Goal: Task Accomplishment & Management: Complete application form

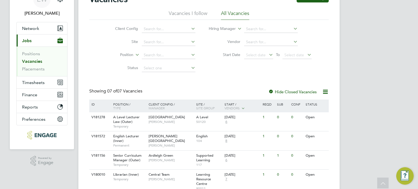
scroll to position [27, 0]
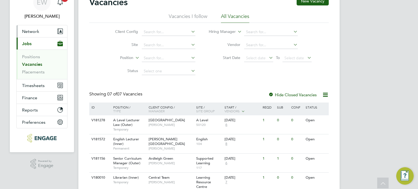
click at [31, 31] on span "Network" at bounding box center [30, 31] width 17 height 5
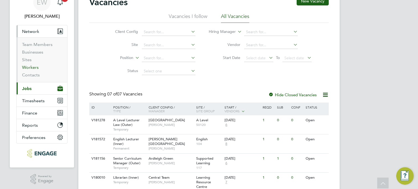
click at [30, 67] on link "Workers" at bounding box center [30, 67] width 17 height 5
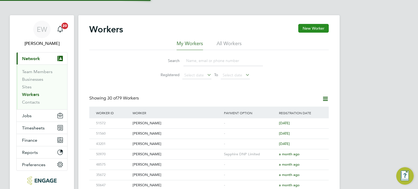
click at [318, 28] on button "New Worker" at bounding box center [313, 28] width 30 height 9
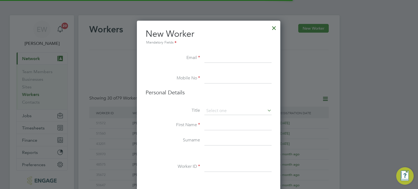
scroll to position [458, 144]
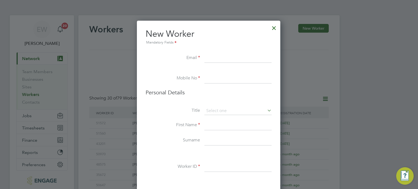
click at [232, 57] on input at bounding box center [237, 58] width 67 height 10
paste input "[EMAIL_ADDRESS][DOMAIN_NAME]"
type input "[EMAIL_ADDRESS][DOMAIN_NAME]"
click at [210, 77] on input at bounding box center [237, 79] width 67 height 10
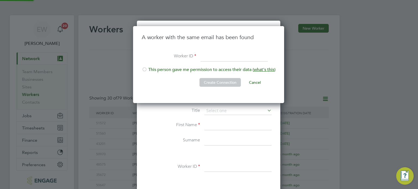
scroll to position [77, 151]
click at [232, 58] on input at bounding box center [233, 57] width 67 height 10
type input "51692"
click at [146, 70] on div at bounding box center [144, 69] width 5 height 5
click at [222, 80] on button "Create Connection" at bounding box center [219, 82] width 41 height 9
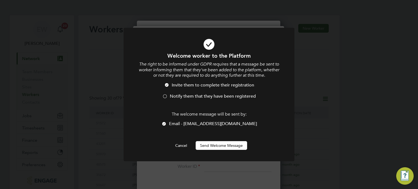
click at [165, 94] on div at bounding box center [164, 96] width 5 height 5
click at [212, 148] on button "Send Welcome Message" at bounding box center [221, 145] width 51 height 9
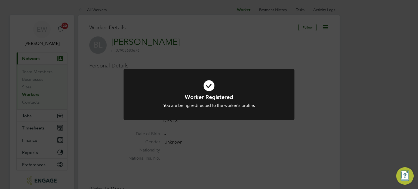
click at [213, 143] on div "Worker Registered You are being redirected to the worker's profile. Cancel Okay" at bounding box center [209, 94] width 418 height 189
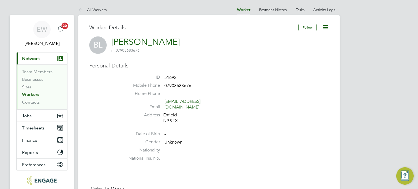
click at [326, 28] on icon at bounding box center [325, 27] width 7 height 7
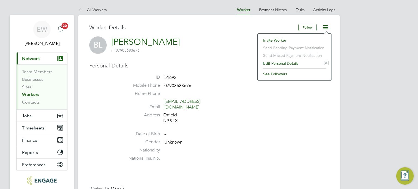
click at [272, 62] on li "Edit Personal Details e" at bounding box center [294, 64] width 68 height 8
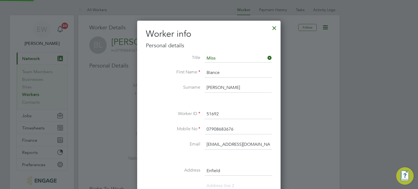
scroll to position [306, 144]
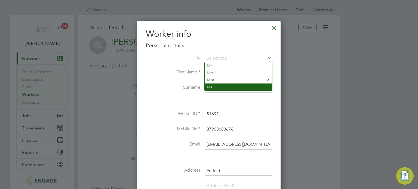
click at [212, 86] on li "Ms" at bounding box center [237, 86] width 67 height 7
type input "Ms"
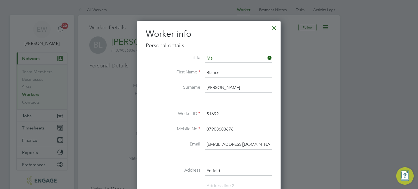
click at [169, 144] on label "Email" at bounding box center [173, 144] width 54 height 6
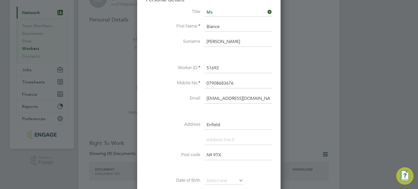
scroll to position [82, 0]
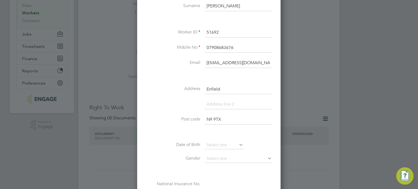
click at [234, 153] on li "Date of Birth" at bounding box center [209, 148] width 126 height 14
click at [229, 158] on input at bounding box center [237, 159] width 67 height 8
click at [214, 171] on li "Female" at bounding box center [237, 172] width 67 height 7
type input "Female"
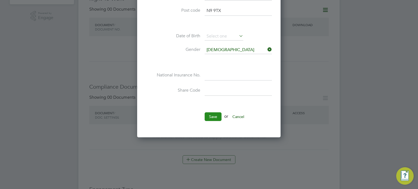
click at [213, 112] on button "Save" at bounding box center [212, 116] width 17 height 9
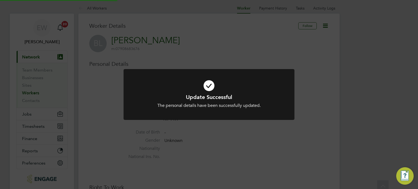
scroll to position [0, 0]
click at [30, 94] on div "Update Successful The personal details have been successfully updated. Cancel O…" at bounding box center [209, 94] width 418 height 189
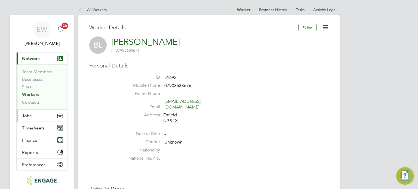
click at [26, 119] on button "Jobs" at bounding box center [42, 116] width 51 height 12
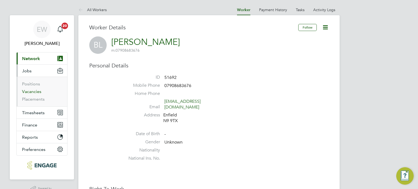
click at [35, 91] on link "Vacancies" at bounding box center [31, 91] width 19 height 5
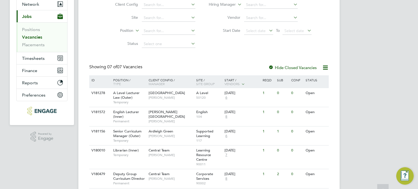
scroll to position [82, 0]
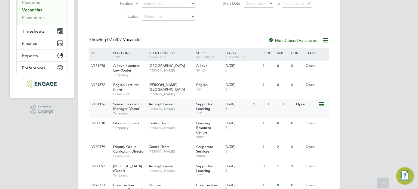
click at [145, 112] on span "Temporary" at bounding box center [129, 113] width 33 height 4
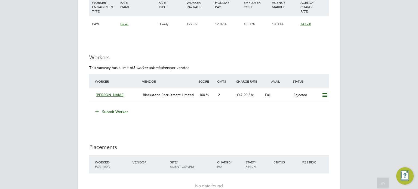
scroll to position [761, 0]
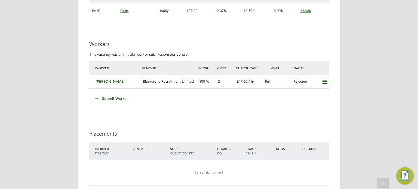
click at [109, 94] on button "Submit Worker" at bounding box center [111, 98] width 41 height 9
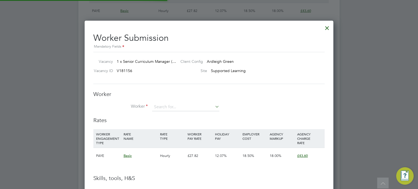
scroll to position [343, 249]
click at [165, 105] on input at bounding box center [185, 107] width 67 height 8
click at [181, 113] on li "[PERSON_NAME] (51692)" at bounding box center [185, 114] width 67 height 7
type input "[PERSON_NAME] (51692)"
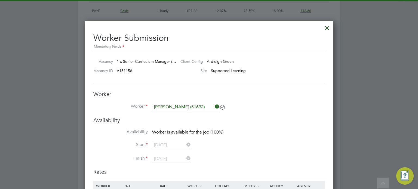
scroll to position [454, 249]
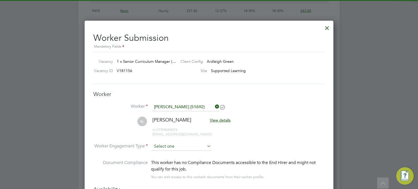
click at [165, 145] on input at bounding box center [181, 146] width 59 height 8
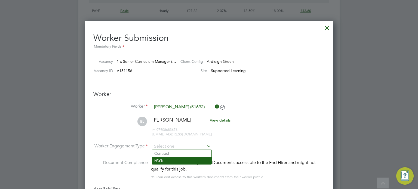
click at [161, 161] on li "PAYE" at bounding box center [181, 160] width 59 height 7
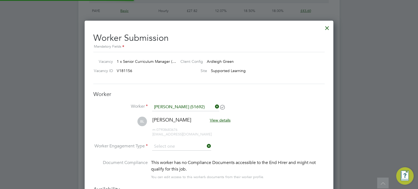
type input "PAYE"
click at [311, 136] on li "[PERSON_NAME] View details m: 07908683676 [EMAIL_ADDRESS][DOMAIN_NAME]" at bounding box center [208, 130] width 231 height 26
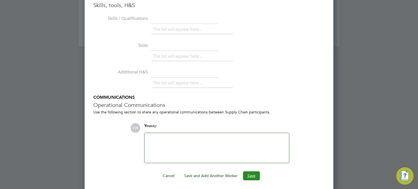
click at [255, 171] on button "Save" at bounding box center [251, 175] width 17 height 9
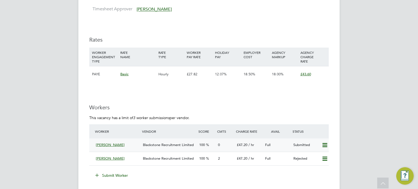
click at [165, 142] on span "Blackstone Recruitment Limited" at bounding box center [168, 144] width 51 height 5
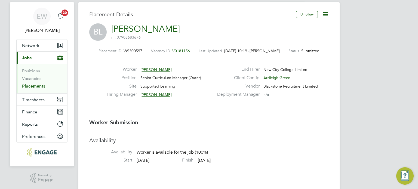
click at [325, 15] on icon at bounding box center [325, 14] width 7 height 7
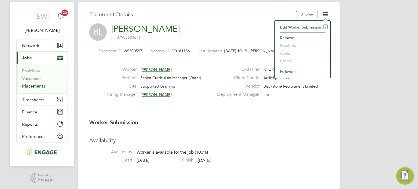
click at [289, 26] on li "Edit Worker Submission e" at bounding box center [302, 27] width 50 height 8
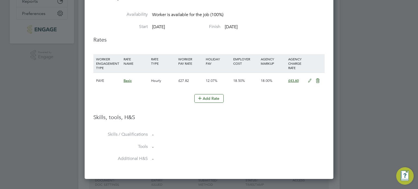
click at [290, 79] on span "£43.60" at bounding box center [293, 80] width 11 height 5
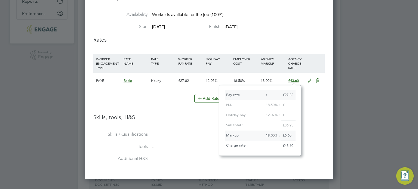
click at [312, 119] on h3 "Skills, tools, H&S" at bounding box center [208, 117] width 231 height 7
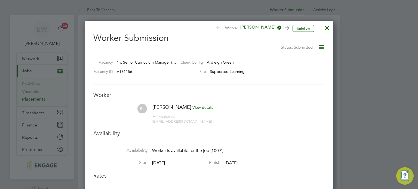
click at [329, 24] on div at bounding box center [327, 27] width 10 height 10
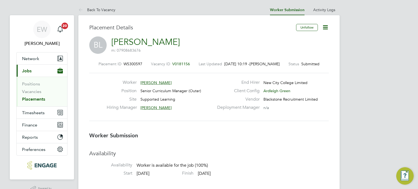
click at [323, 26] on icon at bounding box center [325, 27] width 7 height 7
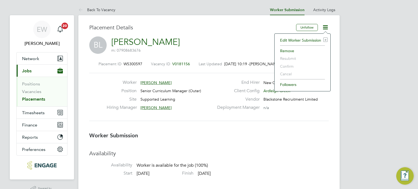
click at [303, 40] on li "Edit Worker Submission e" at bounding box center [302, 40] width 50 height 8
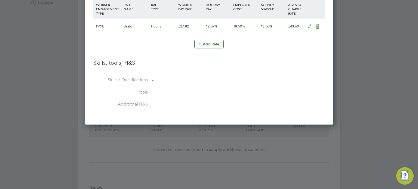
click at [310, 24] on icon at bounding box center [309, 26] width 7 height 4
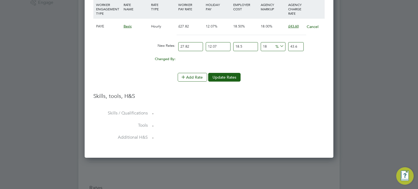
drag, startPoint x: 190, startPoint y: 46, endPoint x: 171, endPoint y: 45, distance: 19.3
click at [171, 45] on div "New Rates: 27.82 12.07 n/a 18.5 n/a 18 0 % 43.6" at bounding box center [208, 46] width 231 height 14
type input "3"
type input "4.70122443"
type input "30"
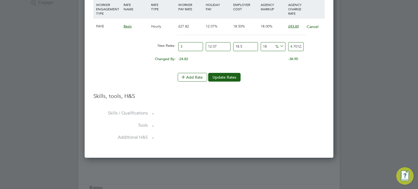
type input "47.0122443"
click at [297, 98] on h3 "Skills, tools, H&S" at bounding box center [208, 95] width 231 height 7
drag, startPoint x: 192, startPoint y: 43, endPoint x: 176, endPoint y: 44, distance: 16.4
click at [176, 44] on div "New Rates: 30 12.07 n/a 18.5 n/a 18 7.1713593 % 47.0122443" at bounding box center [208, 46] width 231 height 14
type input "2"
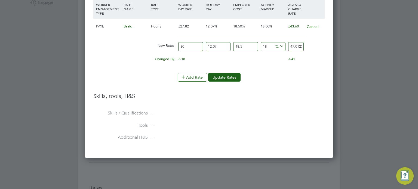
type input "3.13414962"
type input "29"
type input "45.44516949"
drag, startPoint x: 190, startPoint y: 47, endPoint x: 175, endPoint y: 47, distance: 15.0
click at [175, 47] on div "New Rates: 29 12.07 n/a 18.5 n/a 18 6.93231399 % 45.44516949" at bounding box center [208, 46] width 231 height 14
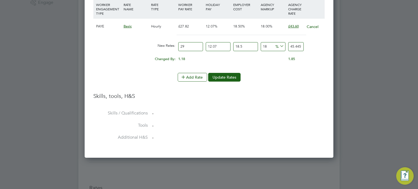
type input "3"
type input "4.70122443"
type input "30"
type input "47.0122443"
click at [222, 75] on button "Update Rates" at bounding box center [224, 77] width 32 height 9
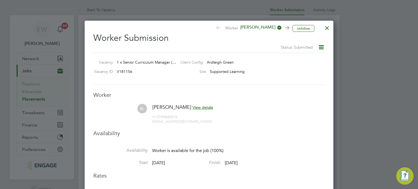
click at [330, 29] on div at bounding box center [327, 27] width 10 height 10
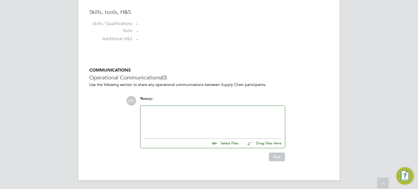
click at [156, 129] on div at bounding box center [213, 120] width 138 height 23
click at [232, 146] on input "file" at bounding box center [241, 143] width 82 height 8
type input "C:\fakepath\Blackstone Recruitment CV - [PERSON_NAME].pdf"
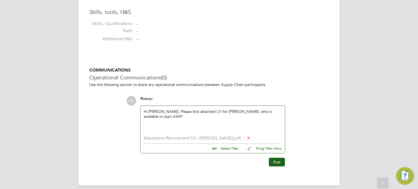
click at [275, 111] on div "Hi [PERSON_NAME], Please find attached CV for [PERSON_NAME], who is available t…" at bounding box center [213, 120] width 138 height 23
click at [277, 164] on button "Post" at bounding box center [277, 162] width 16 height 9
